Goal: Task Accomplishment & Management: Complete application form

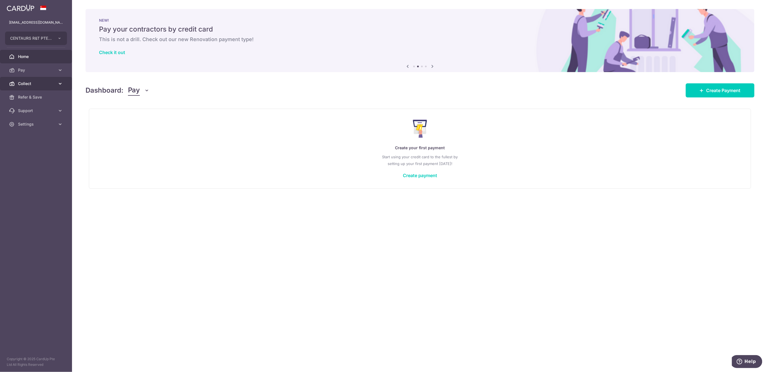
click at [47, 84] on span "Collect" at bounding box center [36, 84] width 37 height 6
click at [30, 125] on span "Payment Requests" at bounding box center [36, 124] width 37 height 6
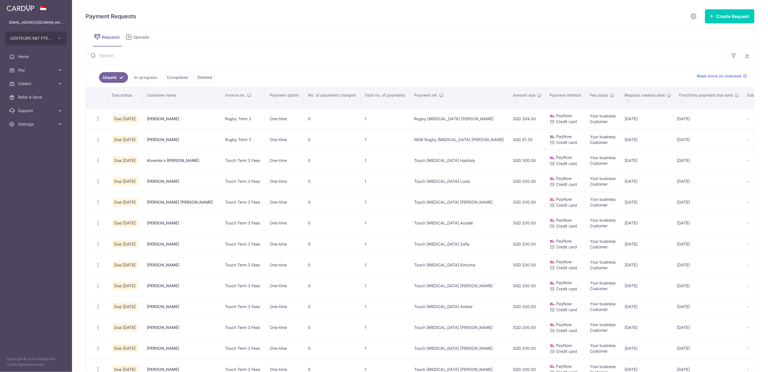
click at [200, 56] on input "text" at bounding box center [407, 55] width 642 height 18
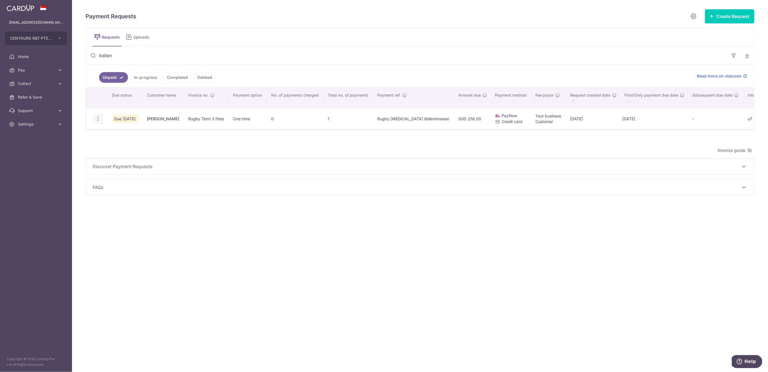
type input "kellen"
click at [98, 118] on icon "button" at bounding box center [98, 119] width 6 height 6
click at [97, 118] on icon "button" at bounding box center [98, 119] width 6 height 6
click at [99, 118] on icon "button" at bounding box center [98, 119] width 6 height 6
click at [99, 117] on icon "button" at bounding box center [98, 119] width 6 height 6
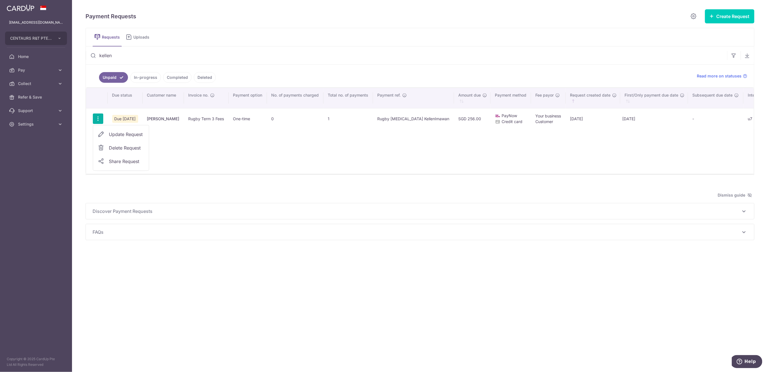
click at [106, 144] on link "Delete Request" at bounding box center [121, 148] width 56 height 14
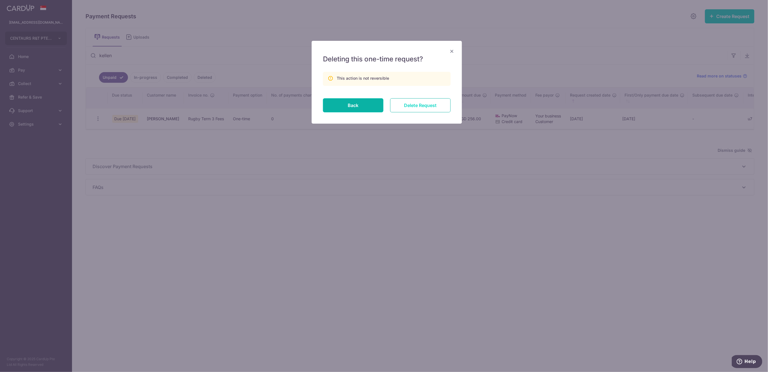
click at [422, 107] on input "Delete Request" at bounding box center [420, 105] width 61 height 14
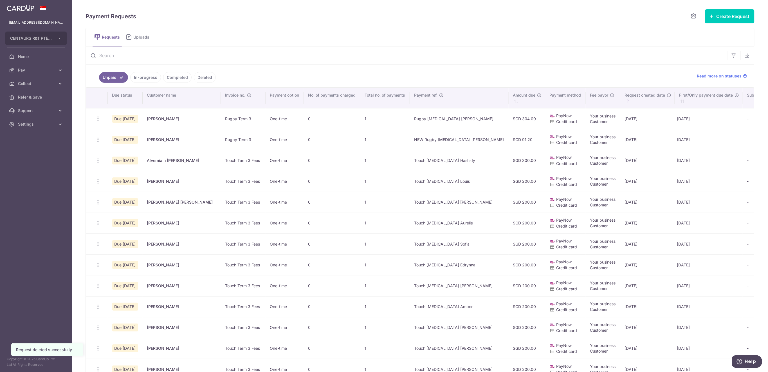
click at [44, 88] on link "Collect" at bounding box center [36, 84] width 72 height 14
click at [41, 102] on link "Dashboard" at bounding box center [36, 97] width 72 height 14
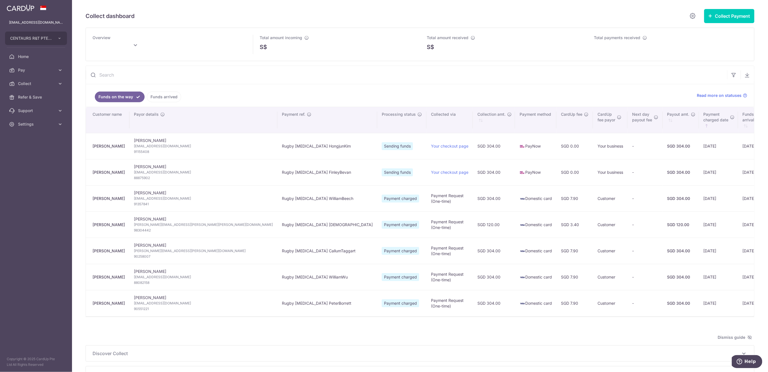
type input "[DATE]"
click at [165, 97] on link "Funds arrived" at bounding box center [164, 96] width 34 height 11
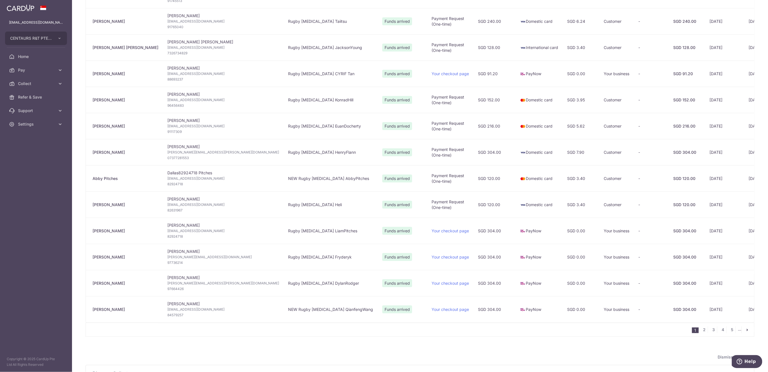
scroll to position [336, 0]
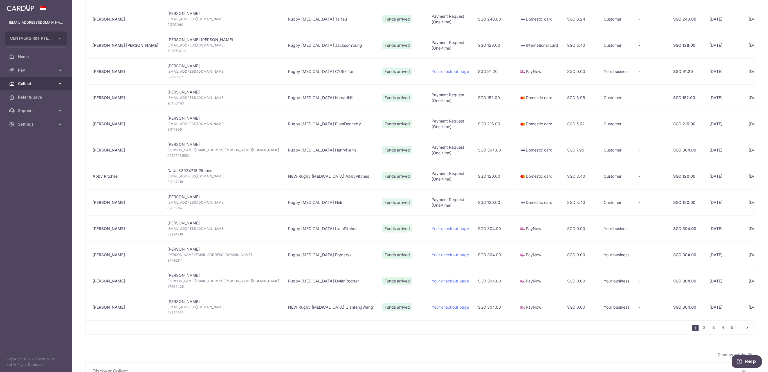
click at [26, 84] on span "Collect" at bounding box center [36, 84] width 37 height 6
click at [38, 125] on span "Payment Requests" at bounding box center [36, 124] width 37 height 6
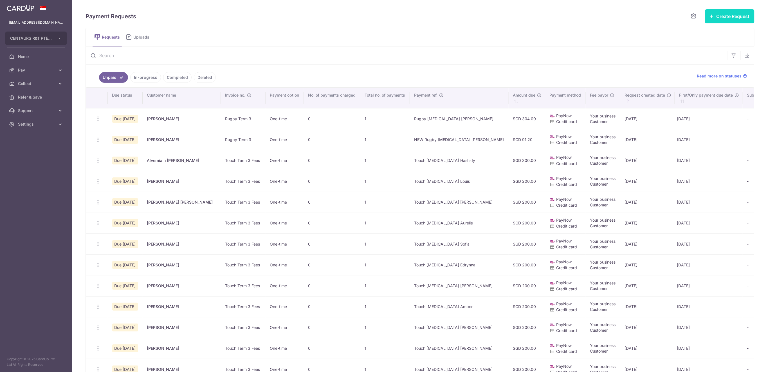
click at [723, 21] on button "Create Request" at bounding box center [730, 16] width 50 height 14
click at [715, 35] on span "Single Request" at bounding box center [721, 33] width 58 height 7
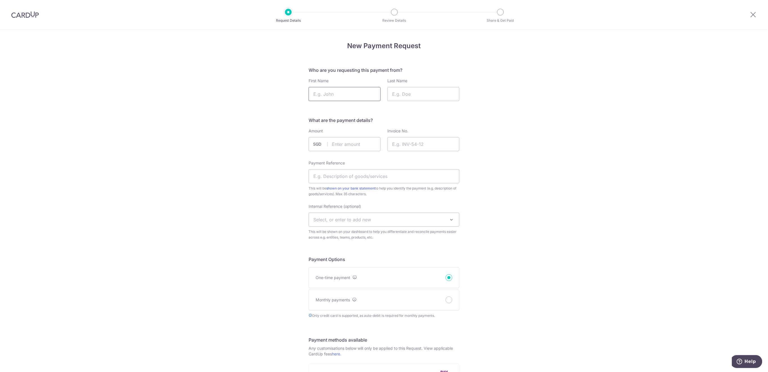
click at [331, 94] on input "First Name" at bounding box center [345, 94] width 72 height 14
type input "Joey"
click at [415, 93] on input "Last Name" at bounding box center [424, 94] width 72 height 14
type input "Krisnanto"
click at [357, 144] on input "text" at bounding box center [345, 144] width 72 height 14
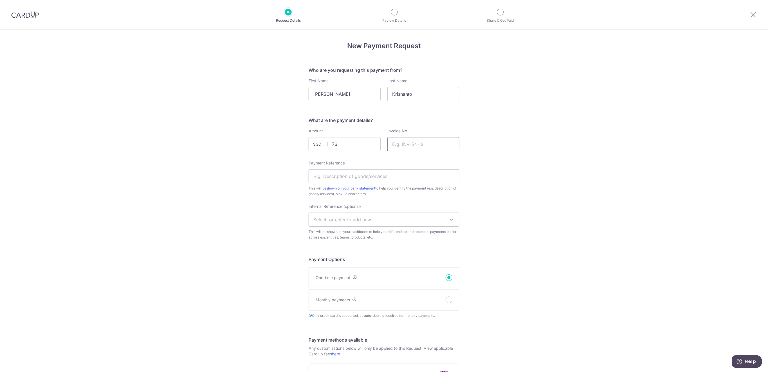
type input "76.00"
click at [401, 142] on input "Invoice No." at bounding box center [424, 144] width 72 height 14
type input "Rugby Term 3"
click at [352, 175] on input "Payment Reference" at bounding box center [384, 176] width 151 height 14
type input "Rugby [MEDICAL_DATA] JoeyKrisnanto"
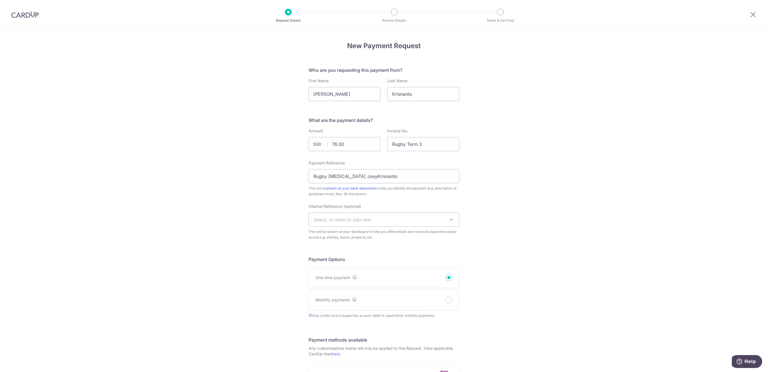
click at [370, 217] on span "Select, or enter to add new" at bounding box center [384, 220] width 150 height 14
type input "U15"
select select "u15"
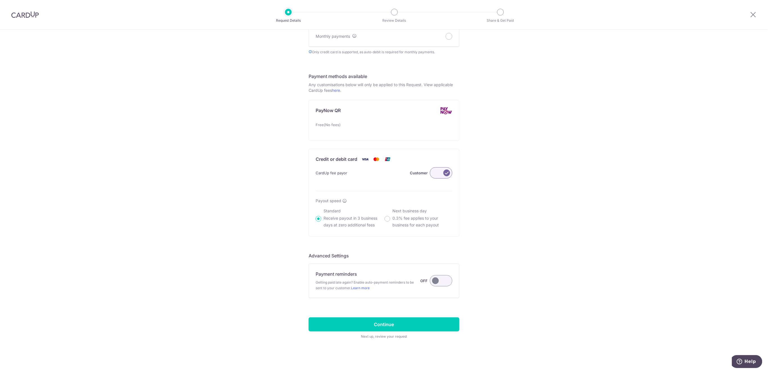
scroll to position [264, 0]
click at [439, 282] on label at bounding box center [441, 280] width 23 height 11
click at [0, 0] on input "Payment reminders Getting paid late again? Enable auto-payment reminders to be …" at bounding box center [0, 0] width 0 height 0
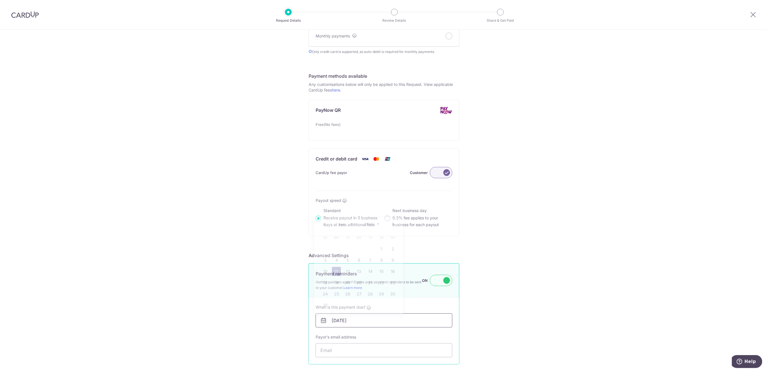
click at [417, 322] on input "[DATE]" at bounding box center [384, 320] width 137 height 14
click at [381, 271] on link "15" at bounding box center [381, 271] width 9 height 9
type input "[DATE]"
click at [389, 350] on input "Payor's email address" at bounding box center [384, 350] width 137 height 14
click at [321, 349] on input "Payor's email address" at bounding box center [384, 350] width 137 height 14
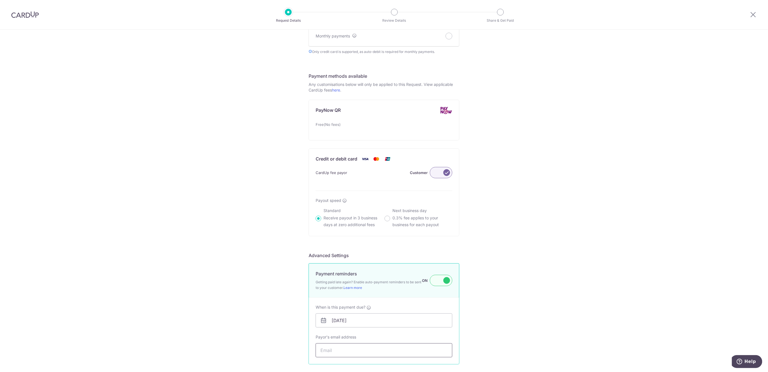
paste input "[EMAIL_ADDRESS][DOMAIN_NAME]"
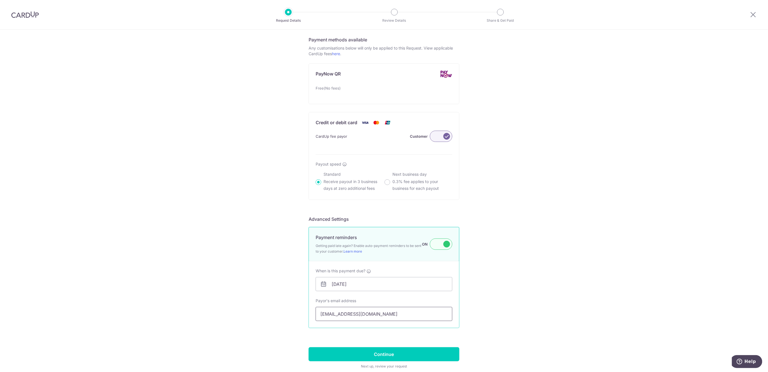
scroll to position [330, 0]
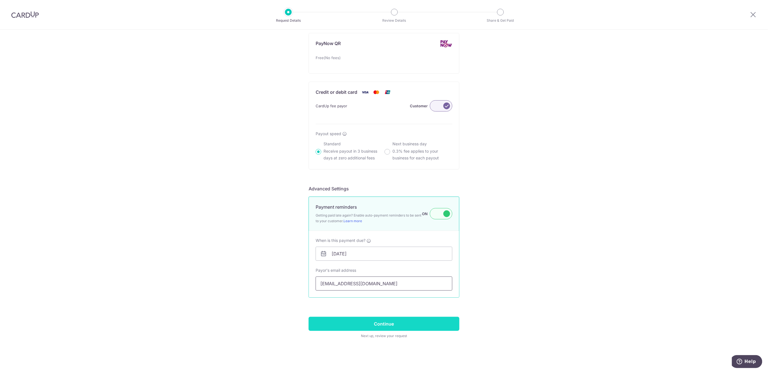
type input "[EMAIL_ADDRESS][DOMAIN_NAME]"
click at [447, 326] on input "Continue" at bounding box center [384, 324] width 151 height 14
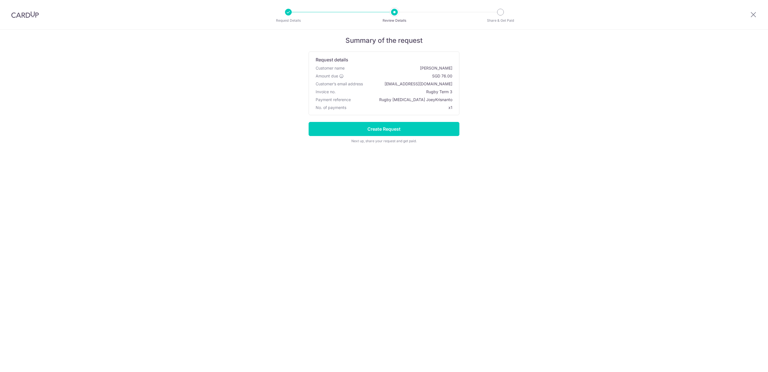
click at [426, 131] on input "Create Request" at bounding box center [384, 129] width 151 height 14
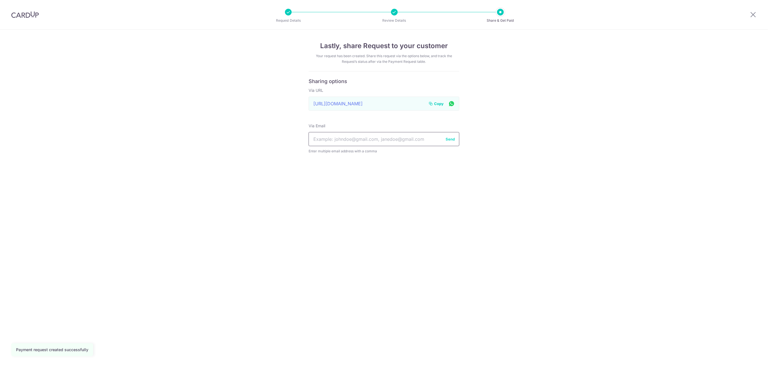
click at [385, 137] on input "text" at bounding box center [384, 139] width 151 height 14
paste input "[EMAIL_ADDRESS][DOMAIN_NAME]"
type input "[EMAIL_ADDRESS][DOMAIN_NAME]"
click at [448, 139] on button "Send" at bounding box center [450, 139] width 9 height 6
click at [435, 105] on span "Copy" at bounding box center [439, 104] width 10 height 6
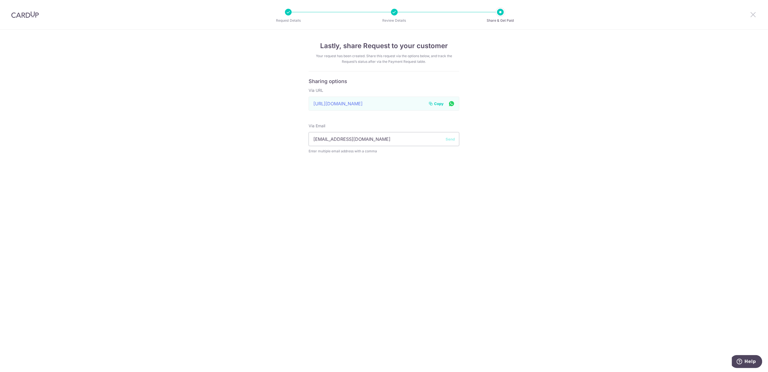
click at [752, 15] on icon at bounding box center [753, 14] width 7 height 7
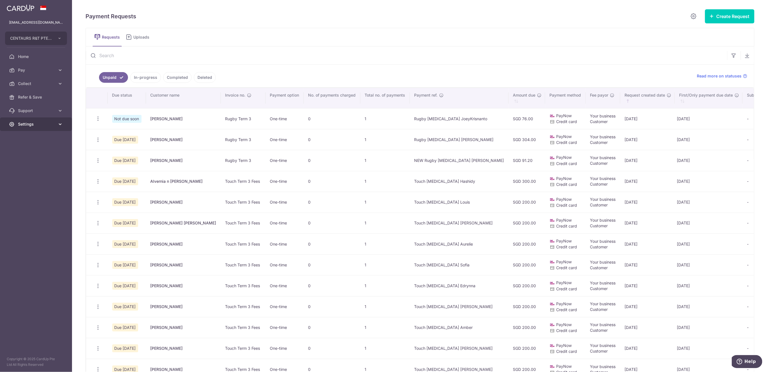
click at [58, 125] on icon at bounding box center [60, 124] width 6 height 6
click at [51, 83] on span "Collect" at bounding box center [36, 84] width 37 height 6
click at [49, 96] on span "Dashboard" at bounding box center [36, 97] width 37 height 6
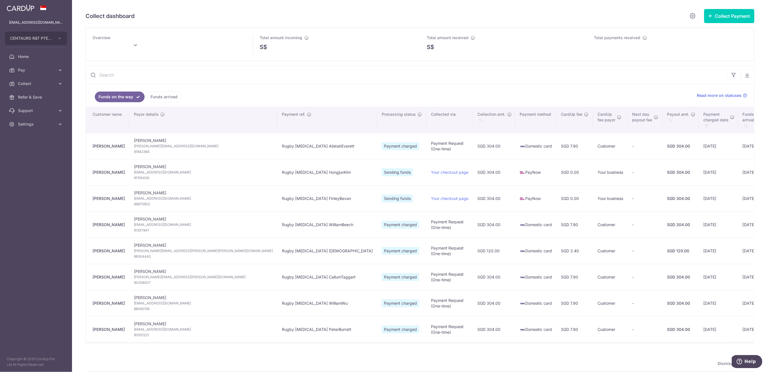
type input "[DATE]"
click at [40, 123] on span "Settings" at bounding box center [36, 124] width 37 height 6
click at [38, 153] on span "Logout" at bounding box center [36, 151] width 37 height 6
